Goal: Download file/media

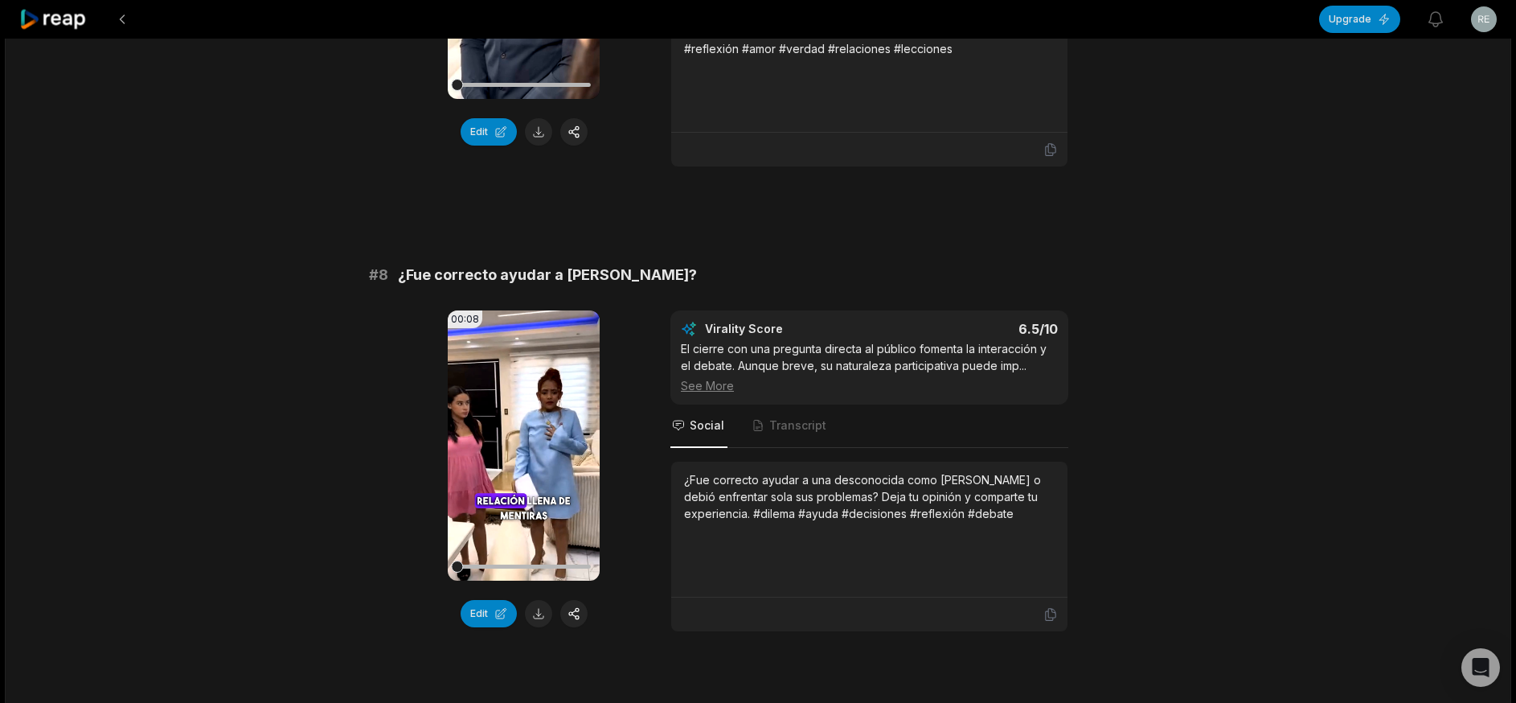
scroll to position [3306, 0]
click at [537, 600] on button at bounding box center [538, 613] width 27 height 27
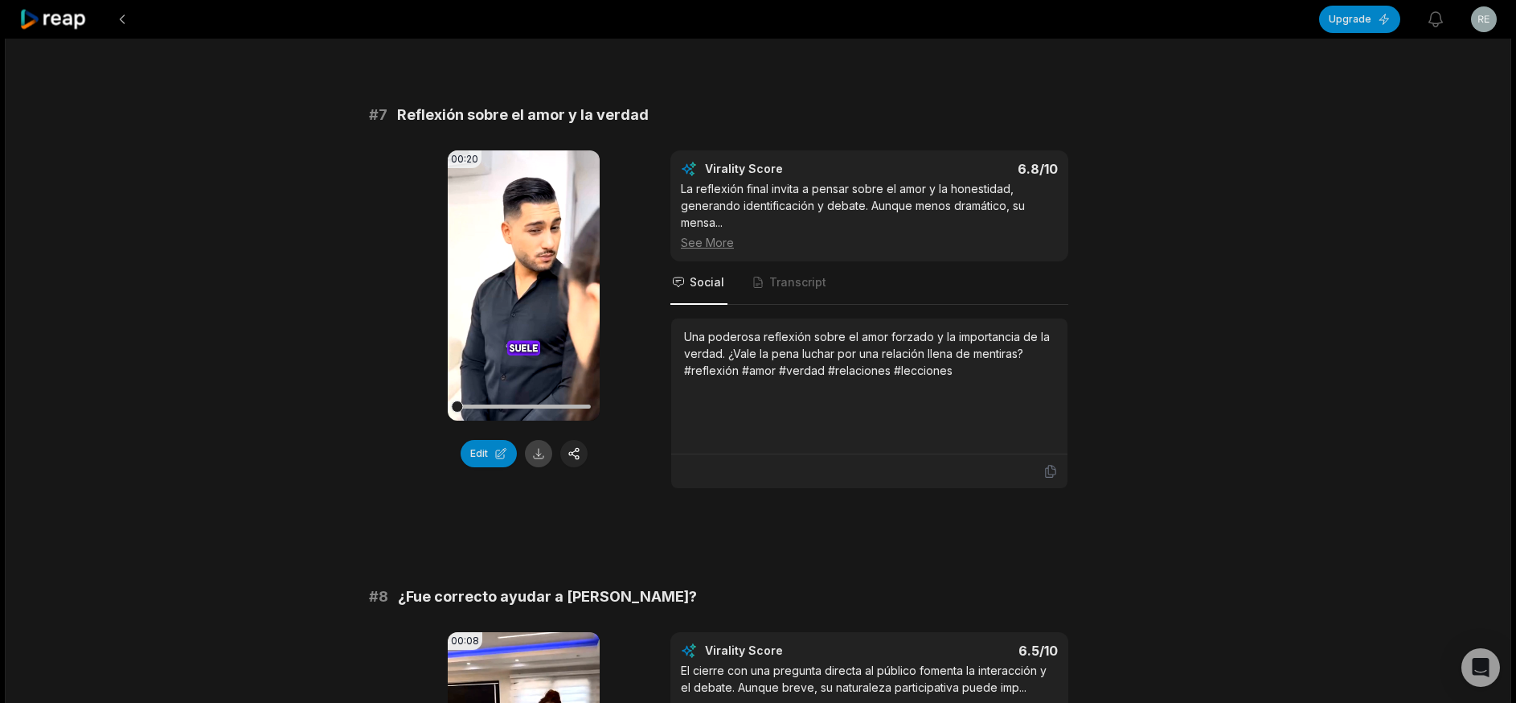
click at [534, 440] on button at bounding box center [538, 453] width 27 height 27
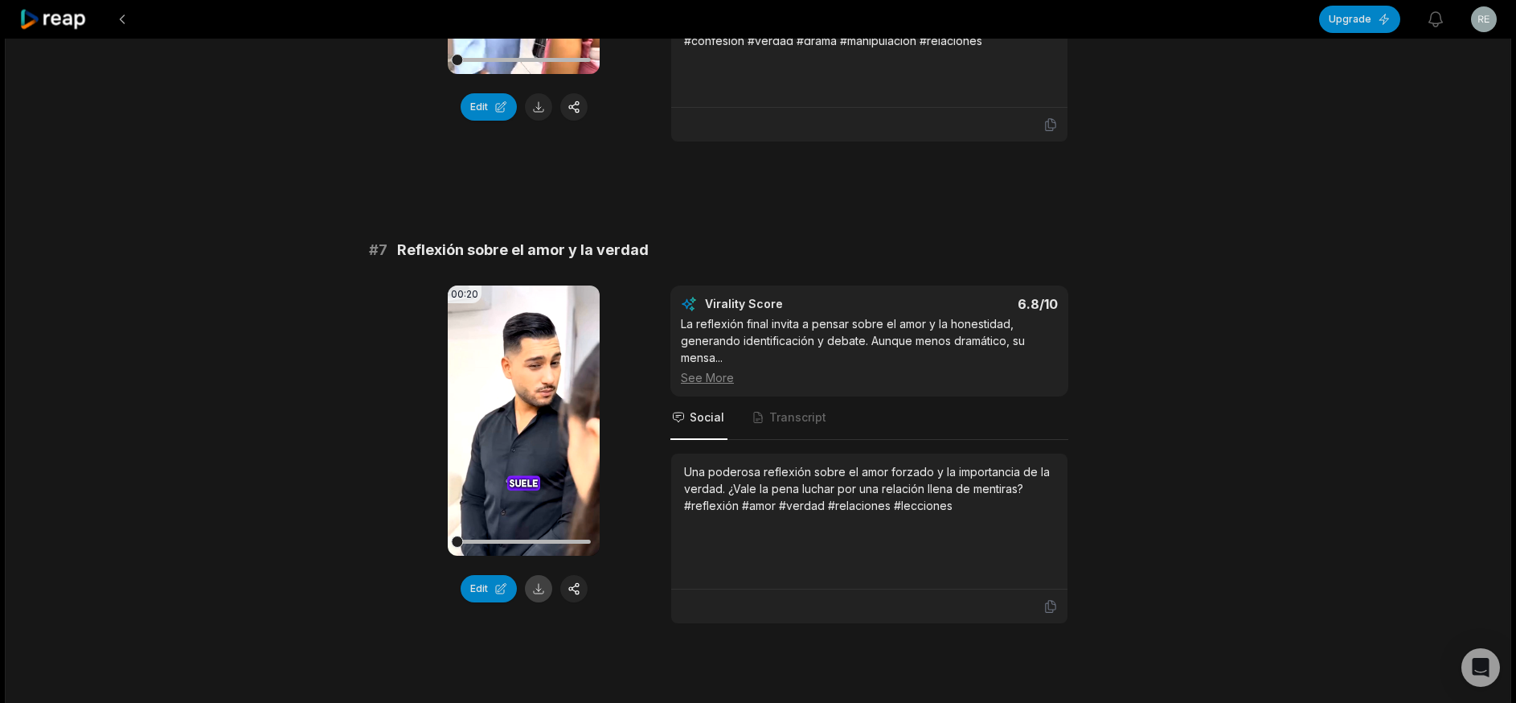
scroll to position [2662, 0]
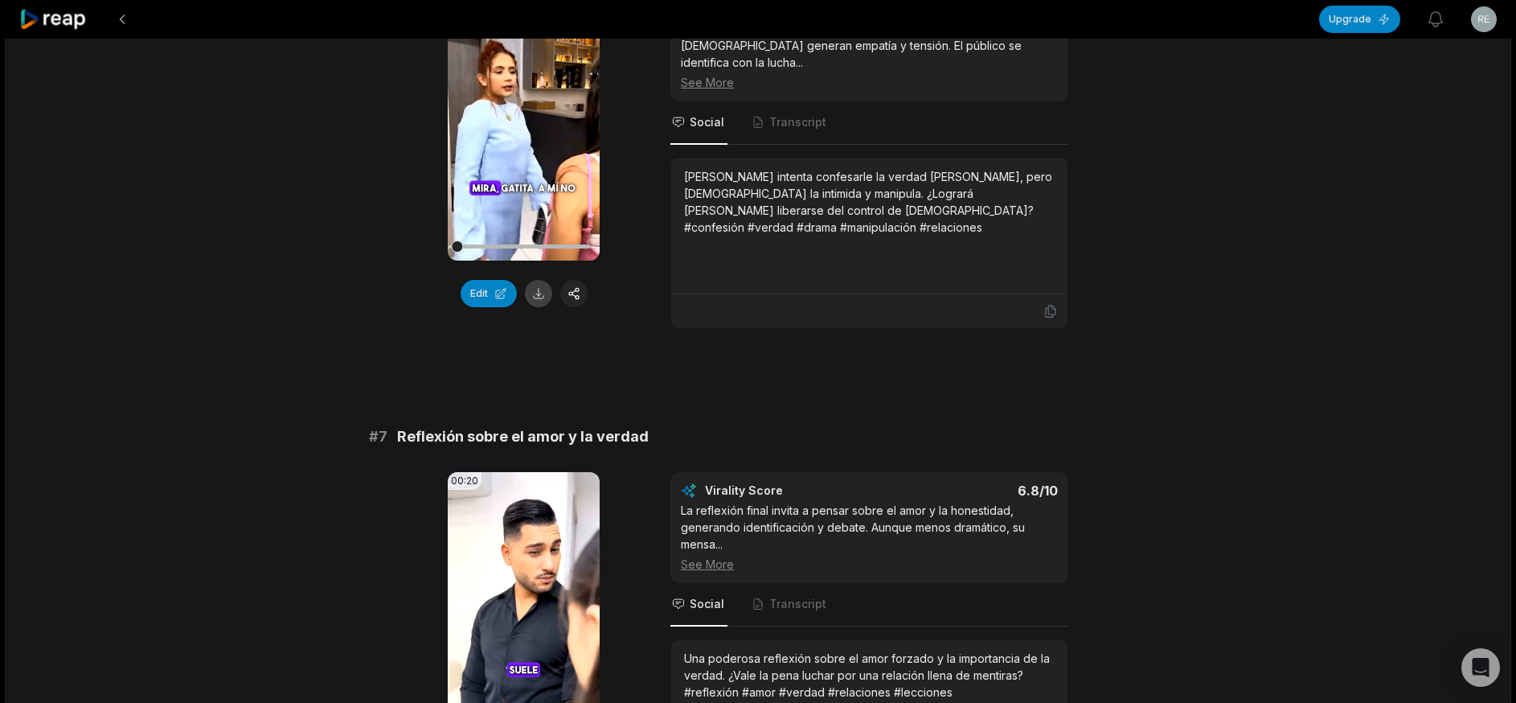
click at [540, 280] on button at bounding box center [538, 293] width 27 height 27
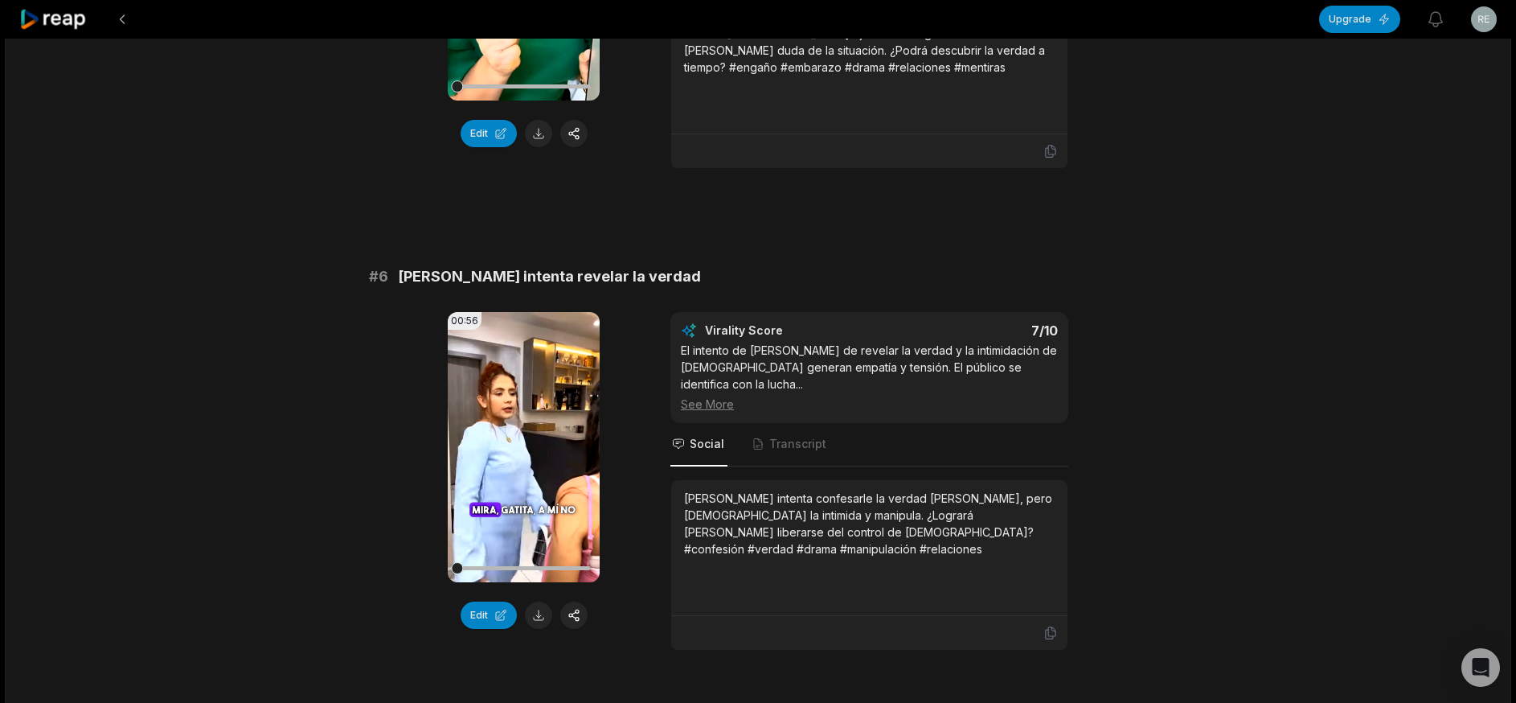
scroll to position [2180, 0]
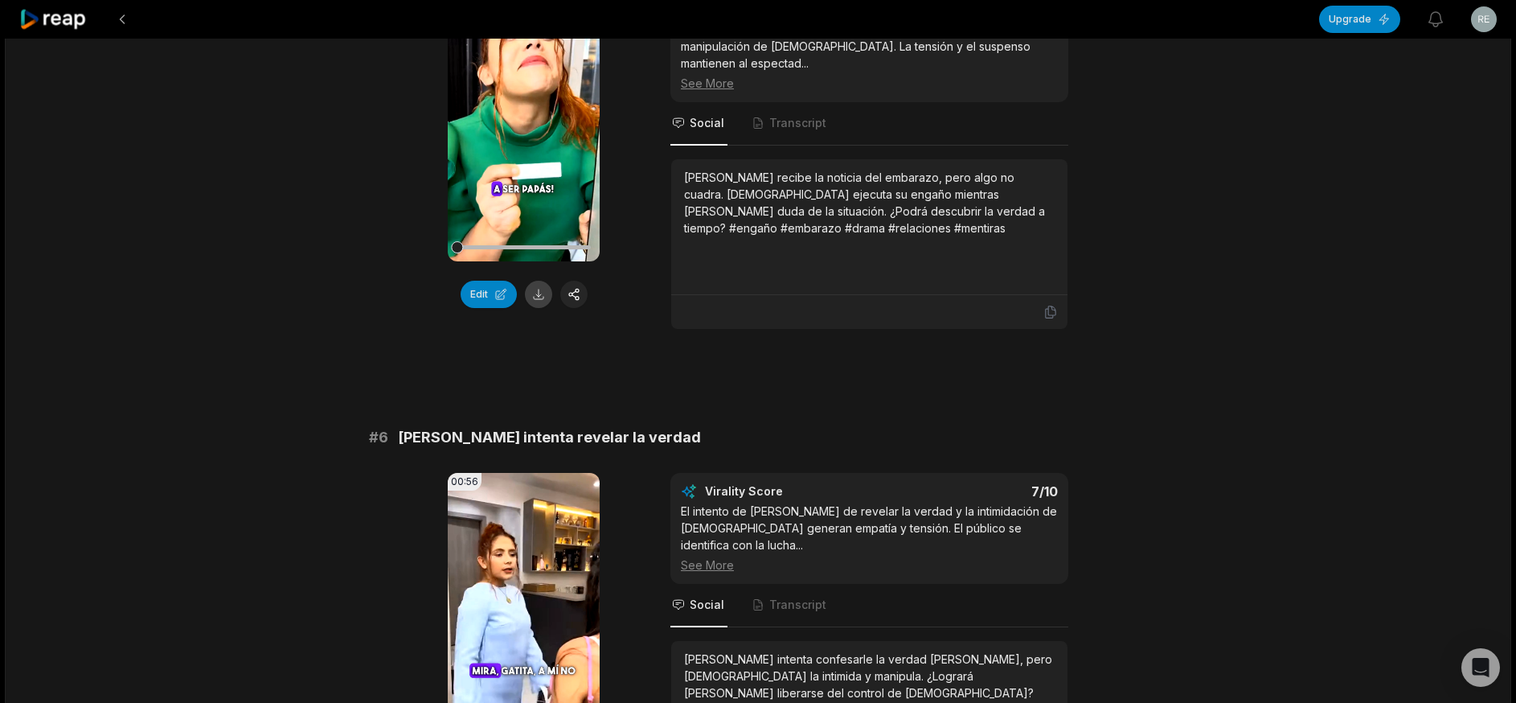
click at [529, 281] on button at bounding box center [538, 294] width 27 height 27
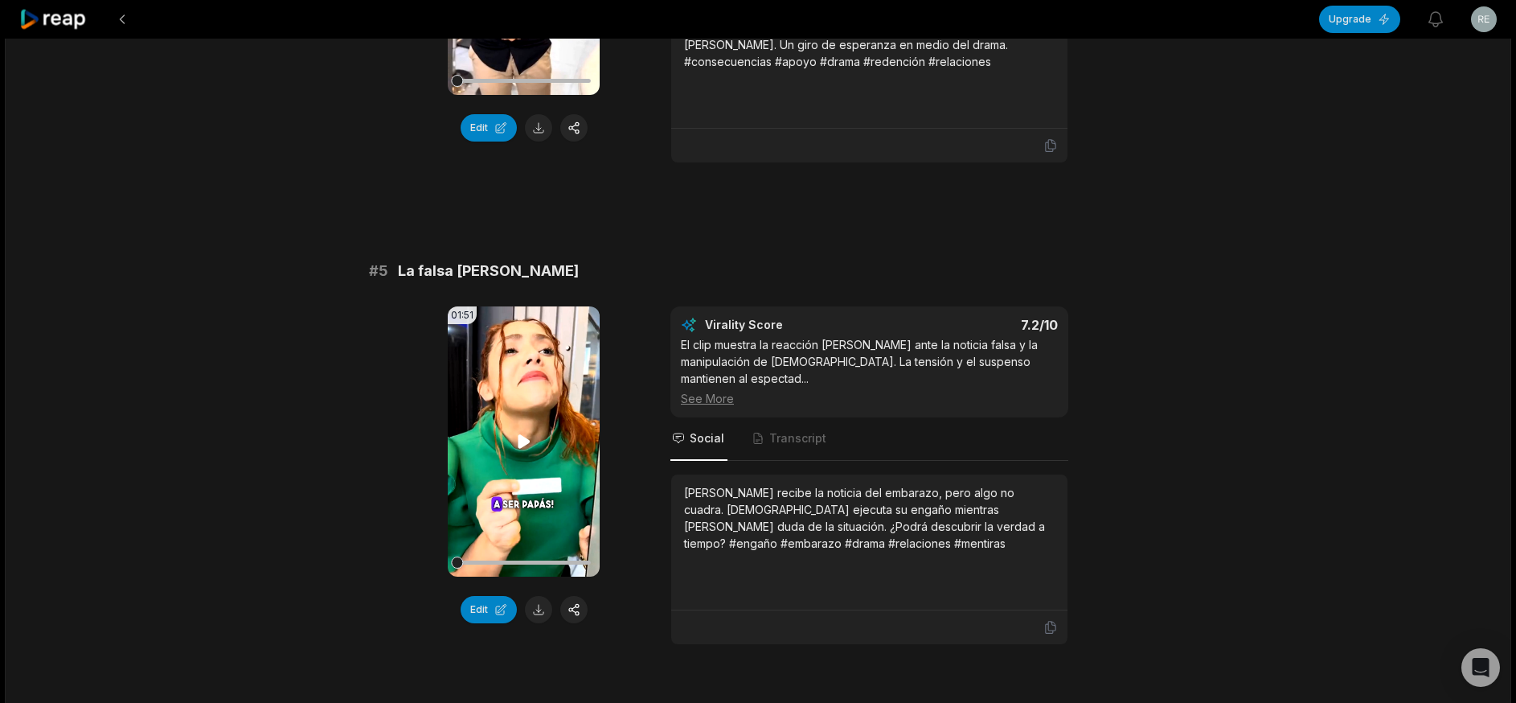
scroll to position [1859, 0]
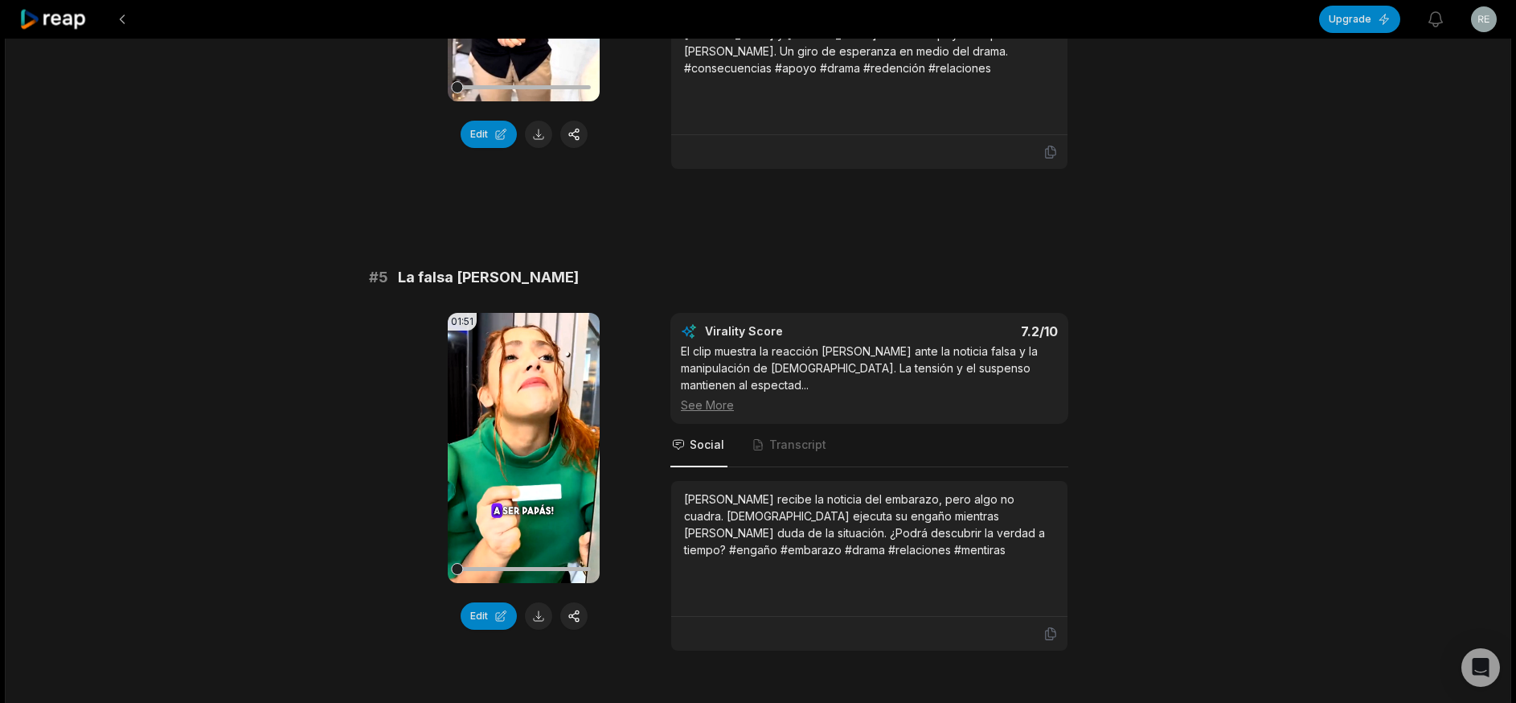
drag, startPoint x: 529, startPoint y: 249, endPoint x: 415, endPoint y: 135, distance: 161.4
click at [415, 133] on div "# 1 El enfrentamiento final: [PERSON_NAME] descubre todo 00:57 Your browser doe…" at bounding box center [758, 209] width 778 height 3739
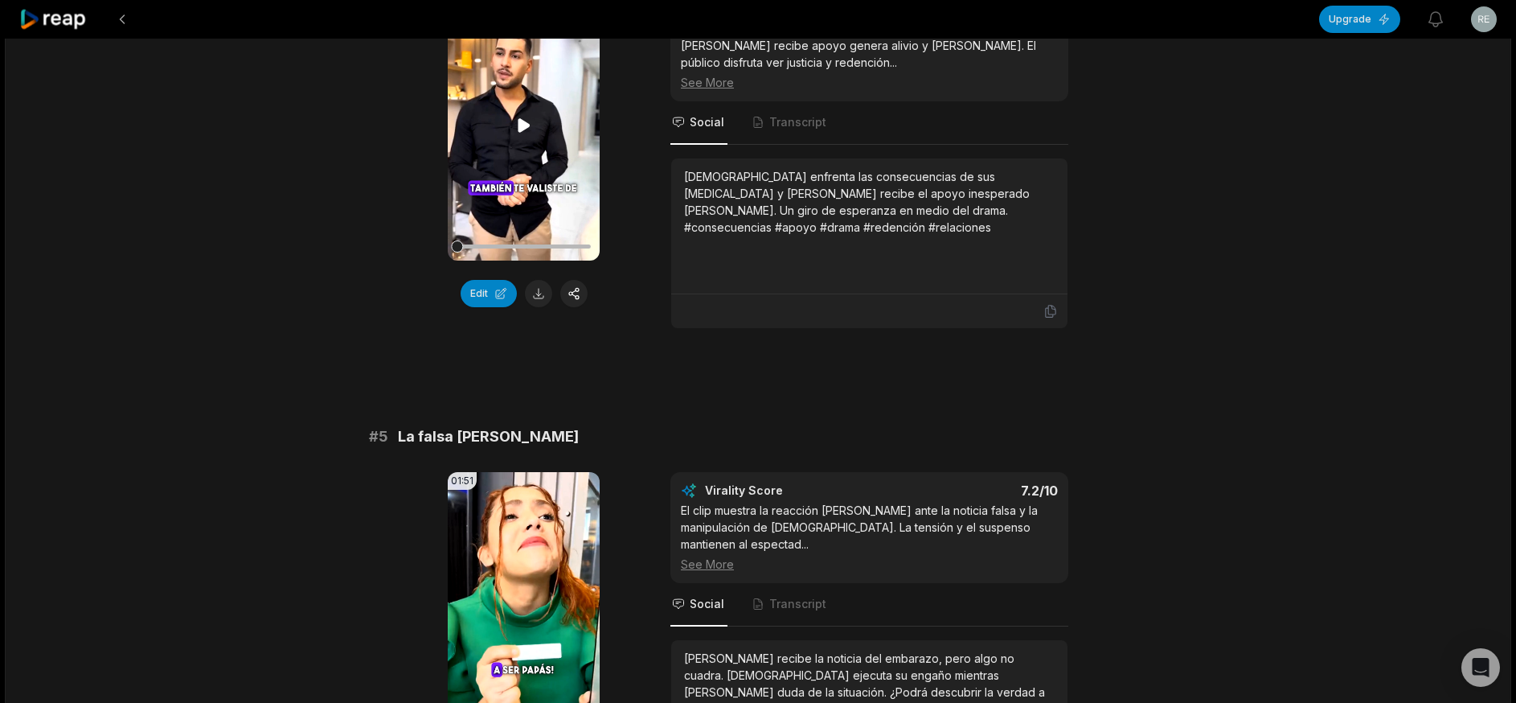
scroll to position [1698, 0]
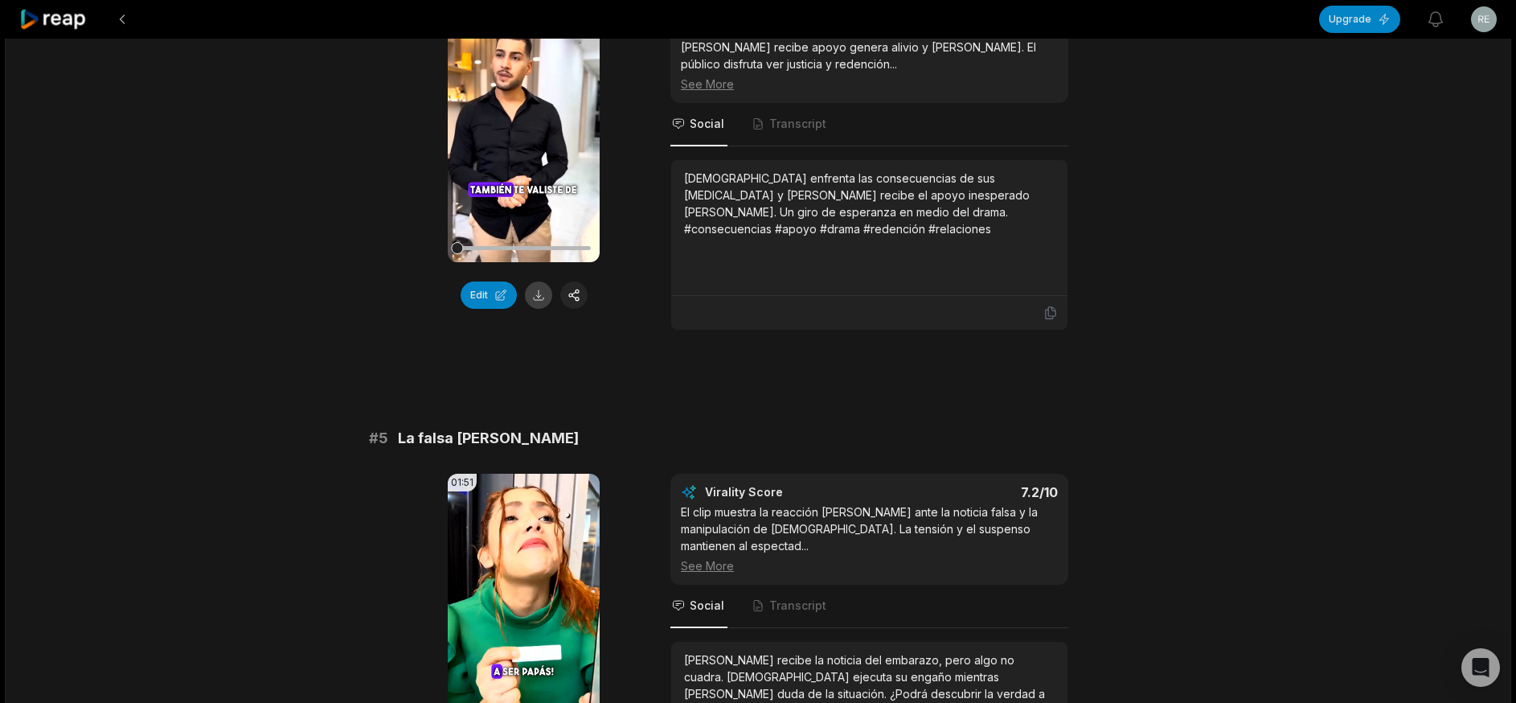
click at [535, 281] on button at bounding box center [538, 294] width 27 height 27
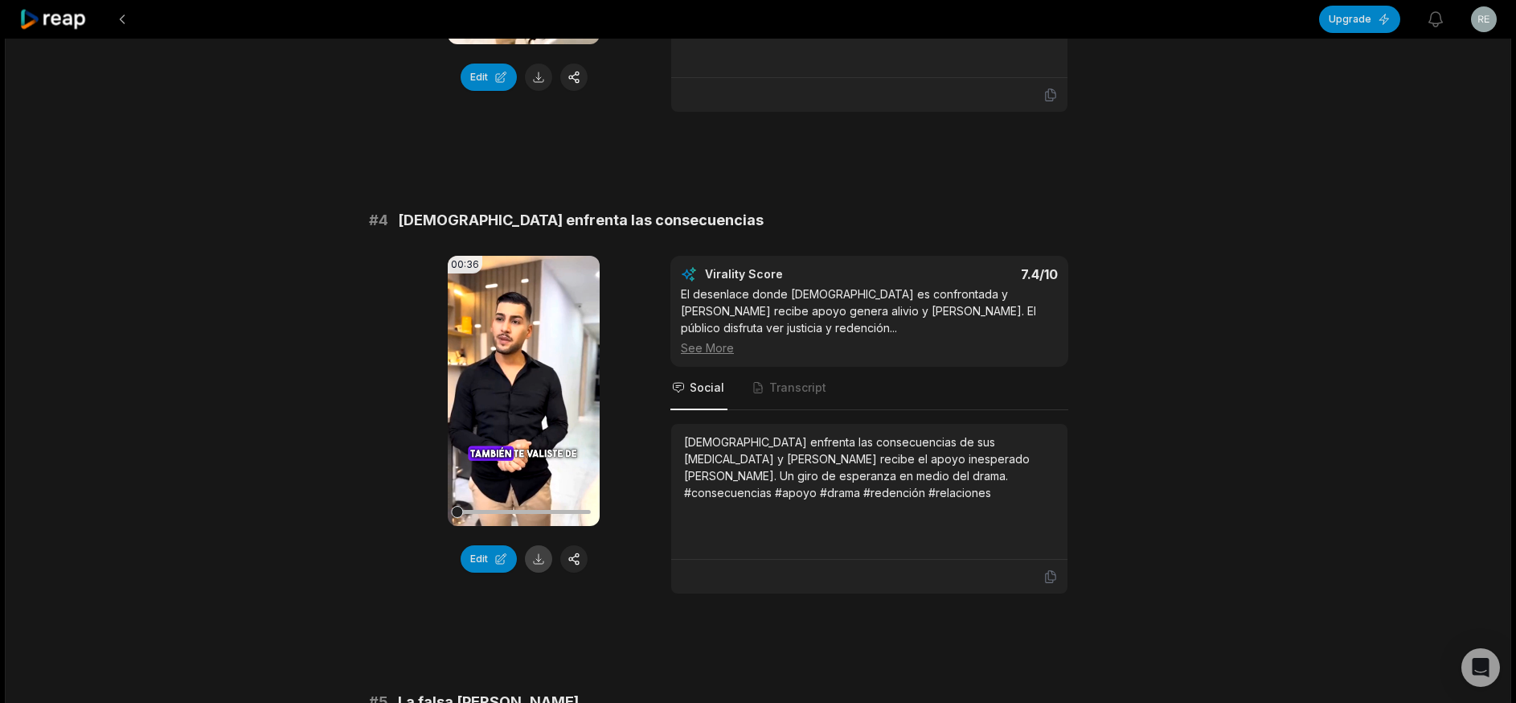
scroll to position [1376, 0]
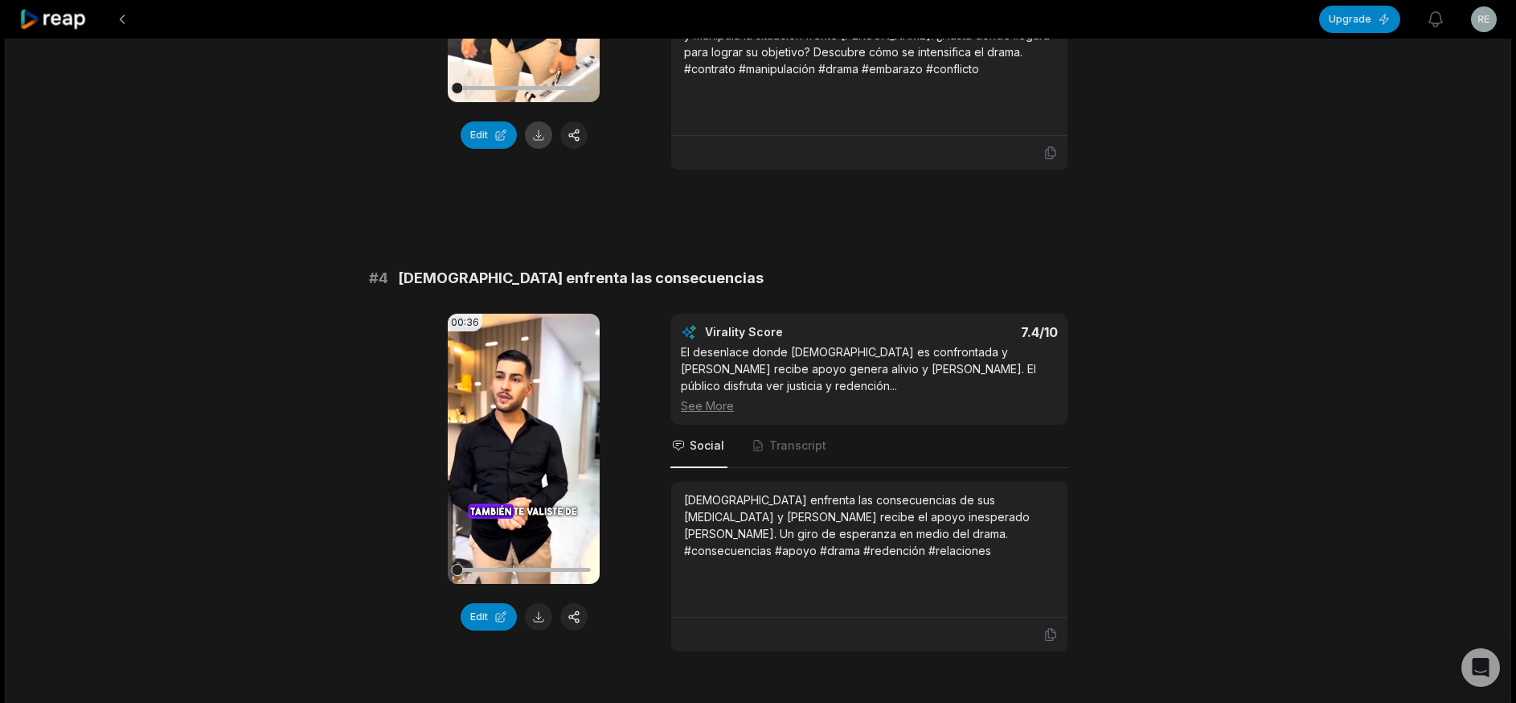
click at [527, 121] on button at bounding box center [538, 134] width 27 height 27
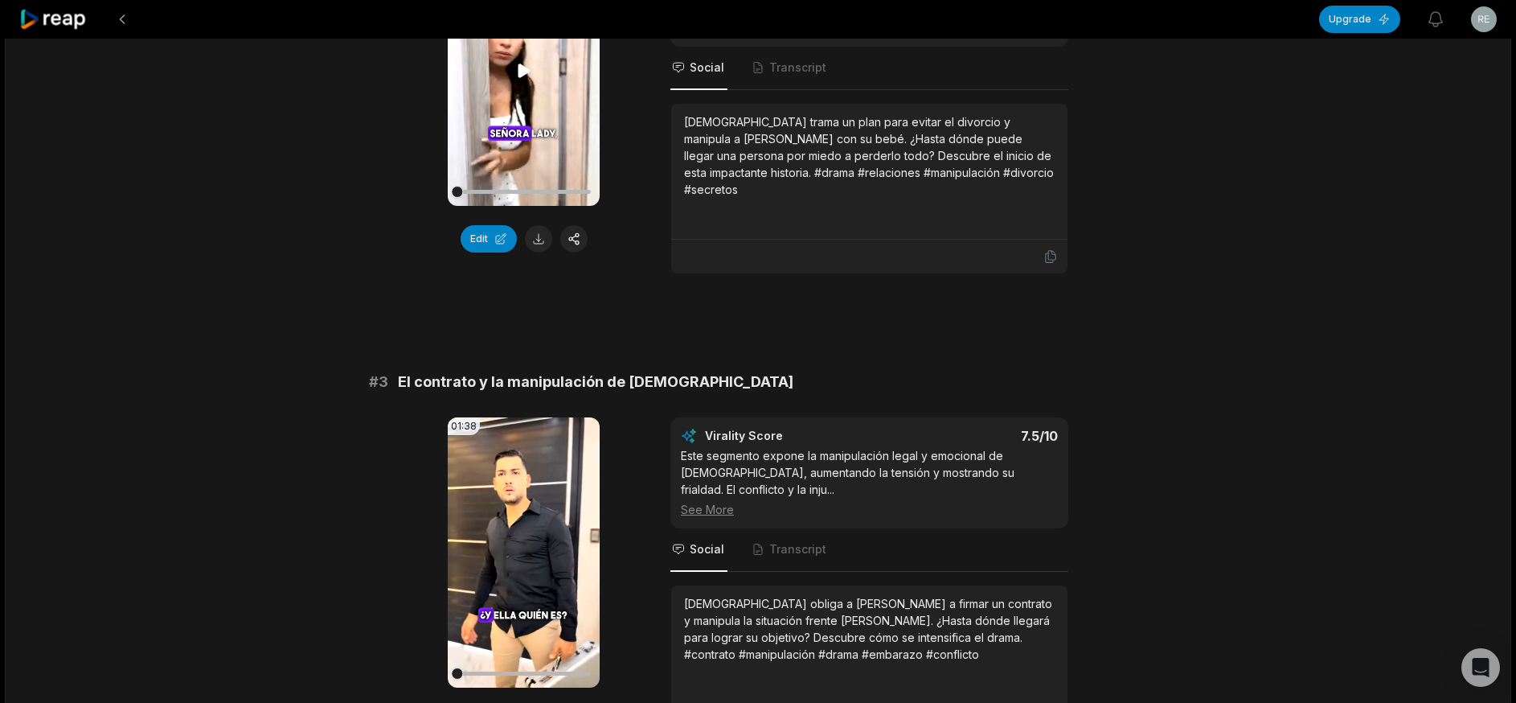
scroll to position [733, 0]
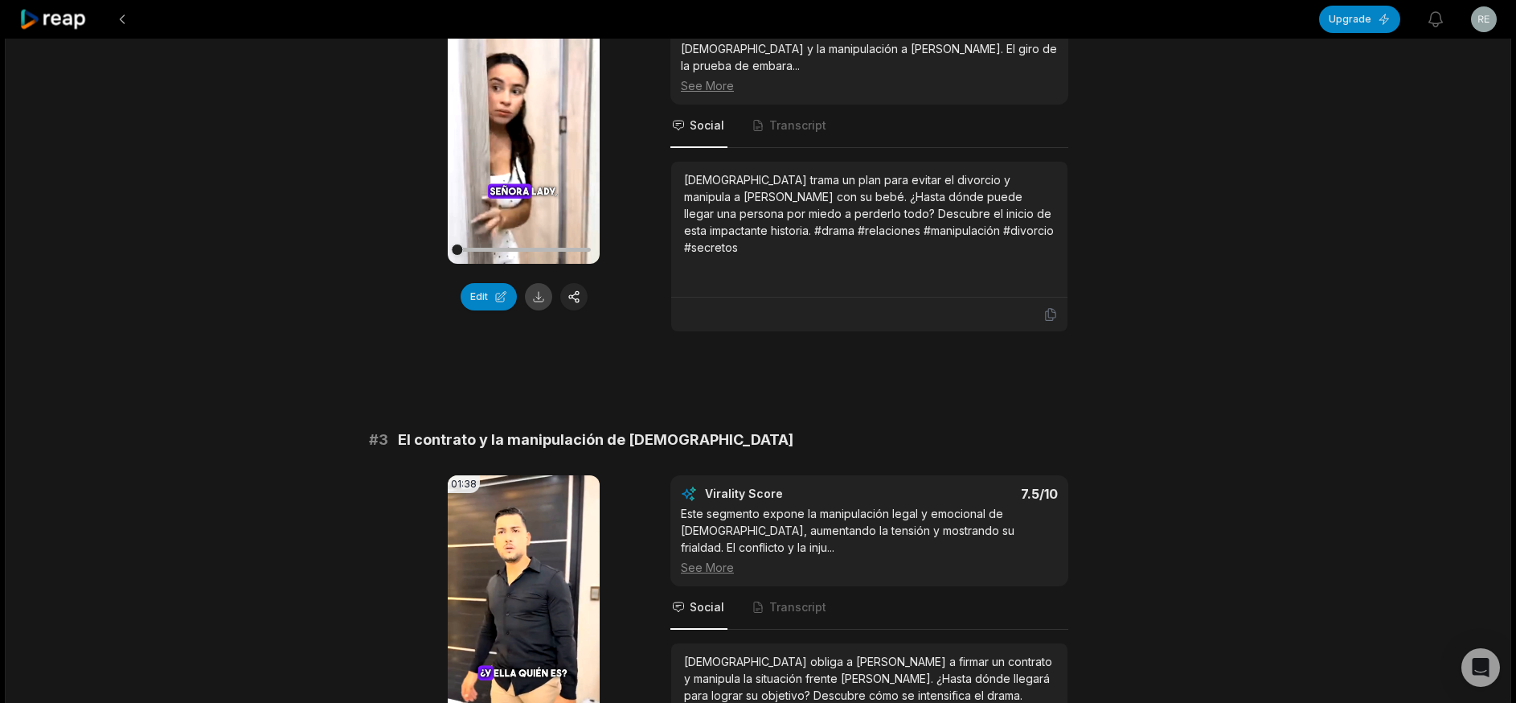
click at [535, 288] on button at bounding box center [538, 296] width 27 height 27
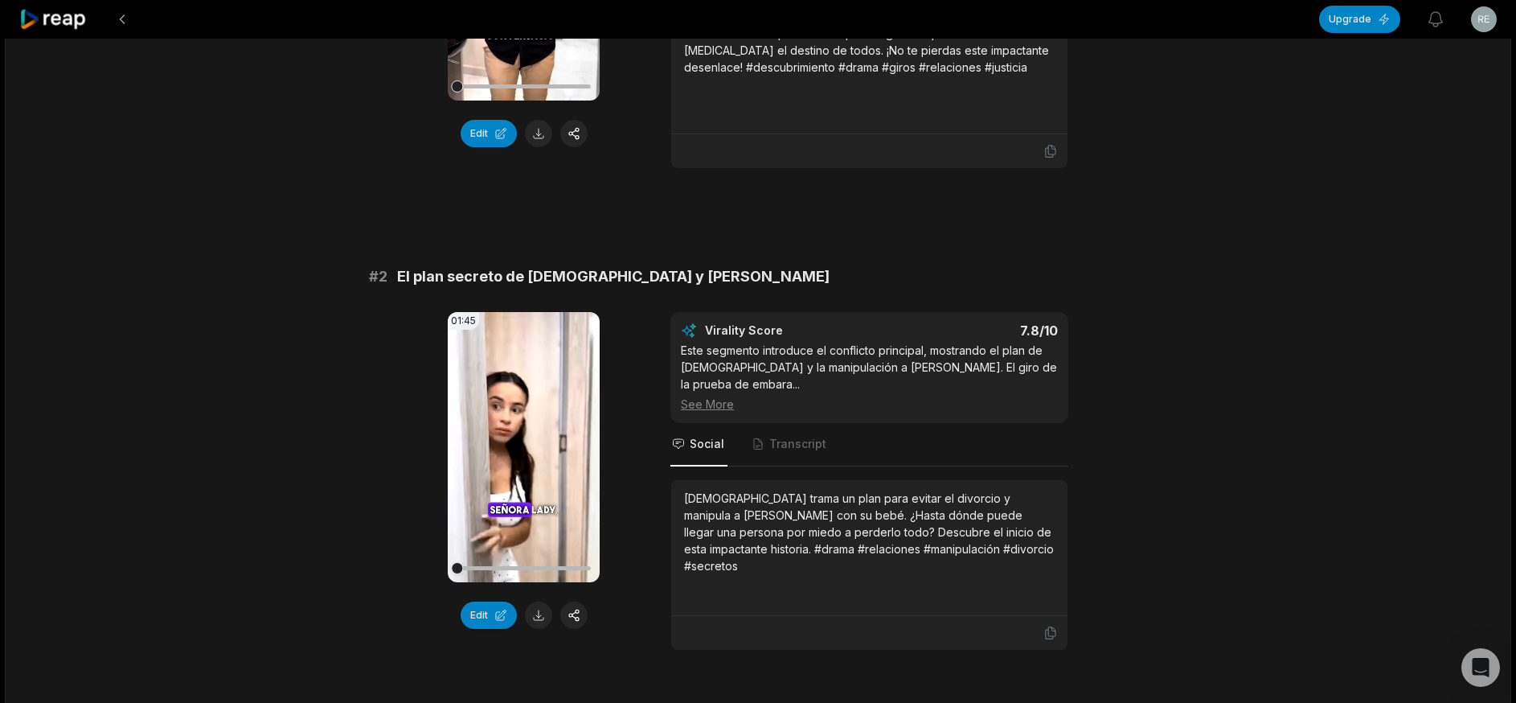
scroll to position [412, 0]
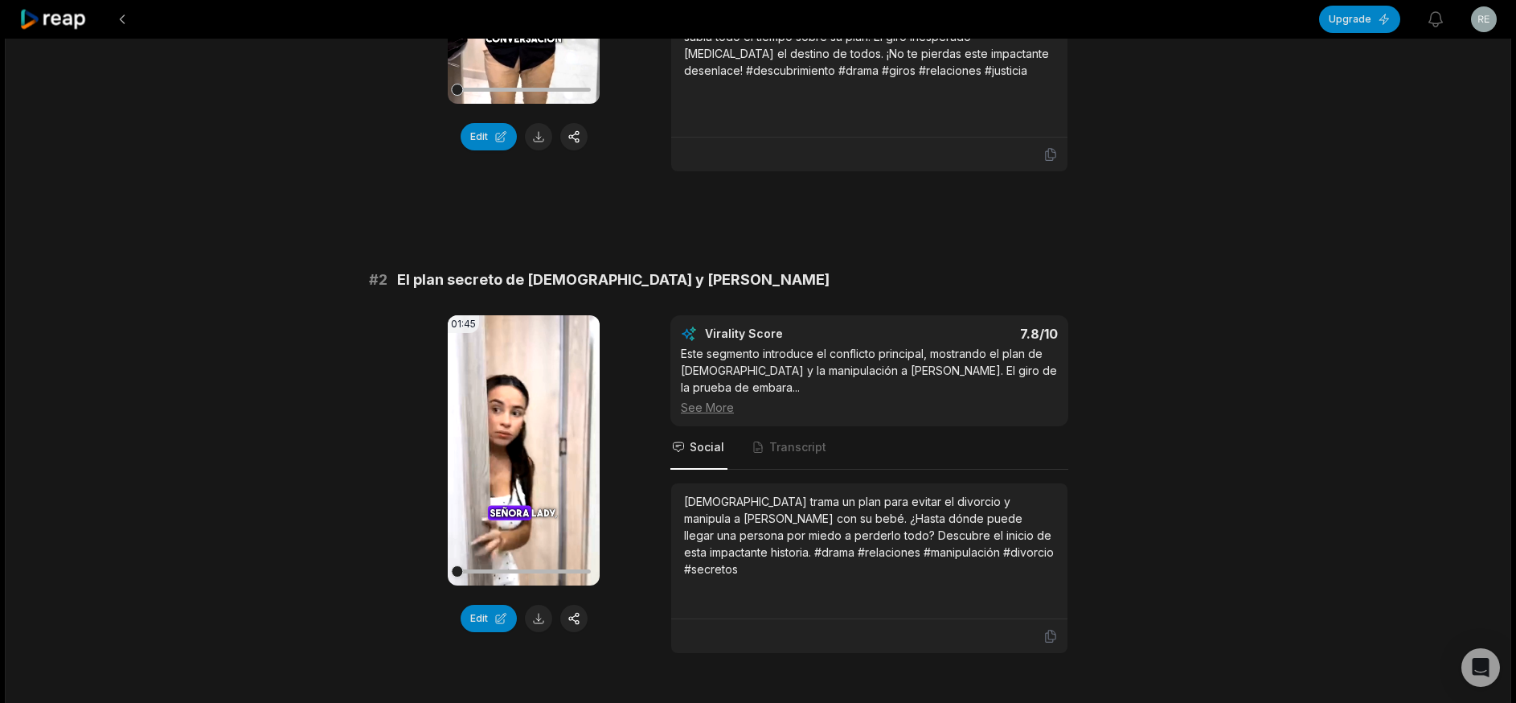
click at [543, 135] on button at bounding box center [538, 136] width 27 height 27
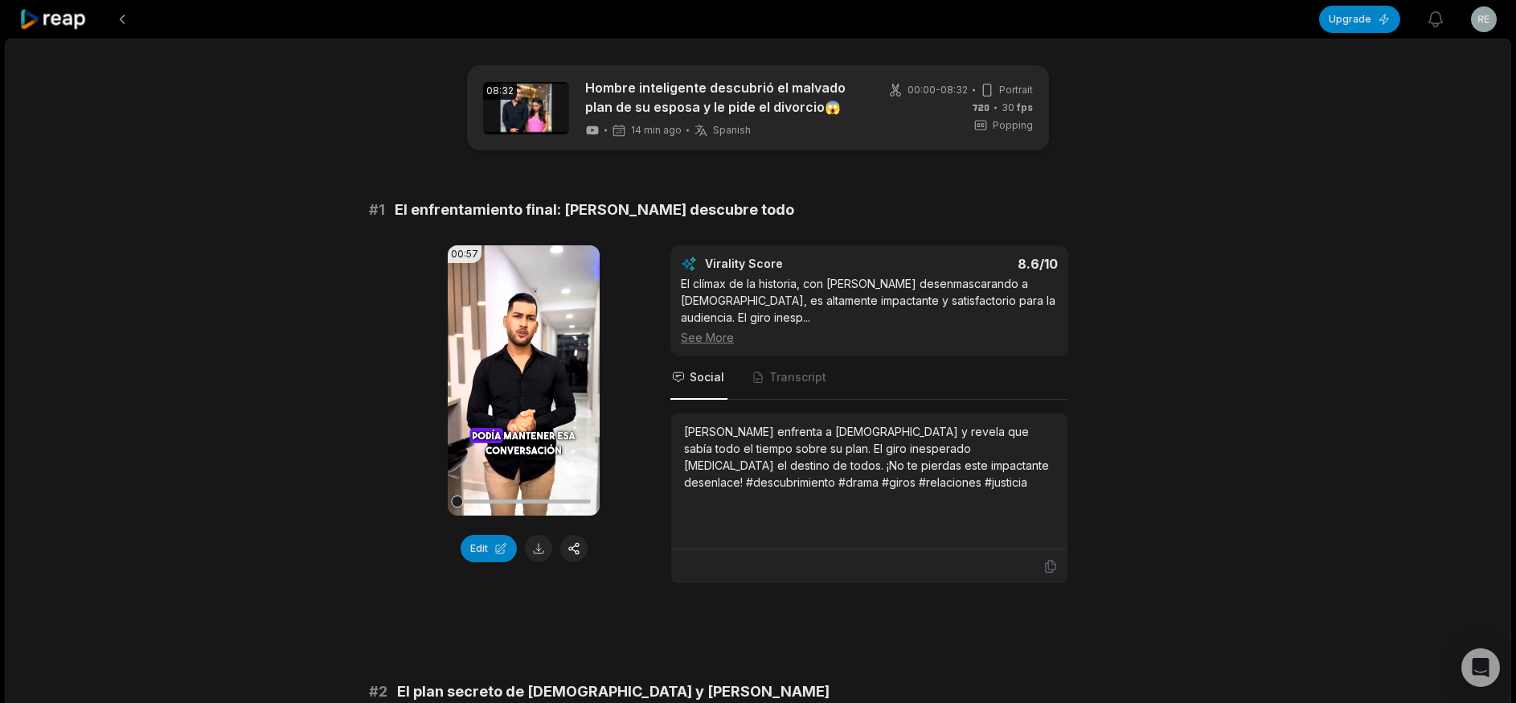
click at [35, 10] on icon at bounding box center [53, 20] width 68 height 22
